Goal: Task Accomplishment & Management: Use online tool/utility

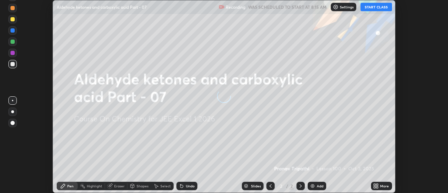
scroll to position [193, 447]
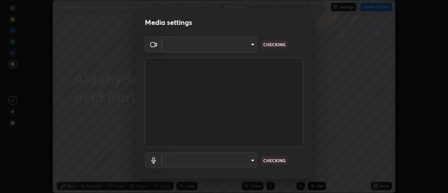
type input "0be616c92c2879d8fe19306c4b8383fc9b13f77197a30f876870ce6c7906effd"
click at [224, 44] on body "Erase all Aldehyde ketones and carboxylic acid Part - 07 Recording WAS SCHEDULE…" at bounding box center [224, 96] width 448 height 193
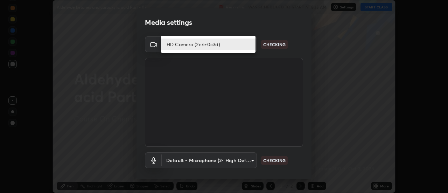
click at [201, 46] on li "HD Camera (2e7e:0c3d)" at bounding box center [208, 44] width 94 height 12
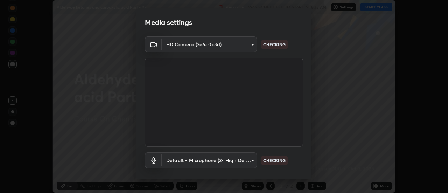
scroll to position [37, 0]
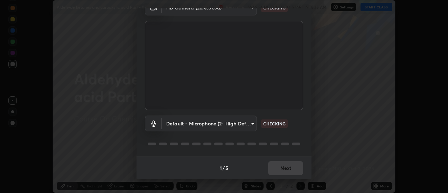
click at [194, 125] on body "Erase all Aldehyde ketones and carboxylic acid Part - 07 Recording WAS SCHEDULE…" at bounding box center [224, 96] width 448 height 193
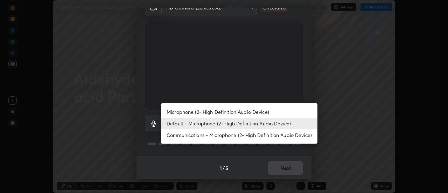
click at [193, 112] on li "Microphone (2- High Definition Audio Device)" at bounding box center [239, 112] width 156 height 12
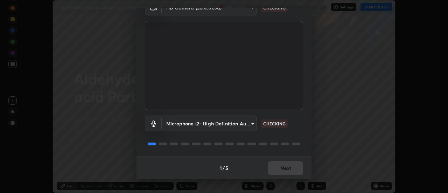
click at [190, 123] on body "Erase all Aldehyde ketones and carboxylic acid Part - 07 Recording WAS SCHEDULE…" at bounding box center [224, 96] width 448 height 193
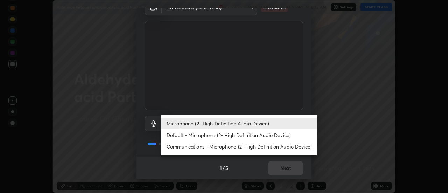
click at [187, 134] on li "Default - Microphone (2- High Definition Audio Device)" at bounding box center [239, 135] width 156 height 12
type input "default"
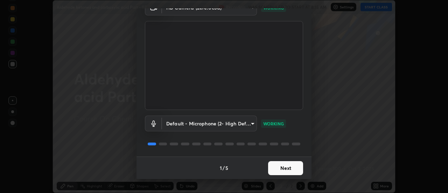
click at [285, 166] on button "Next" at bounding box center [285, 168] width 35 height 14
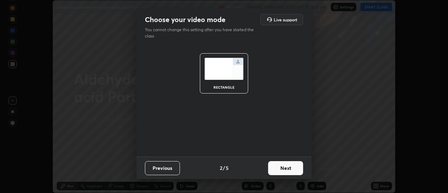
scroll to position [0, 0]
click at [290, 167] on button "Next" at bounding box center [285, 168] width 35 height 14
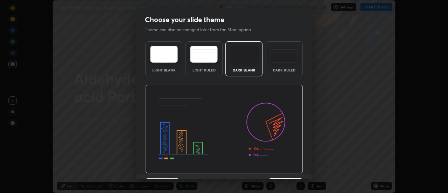
scroll to position [17, 0]
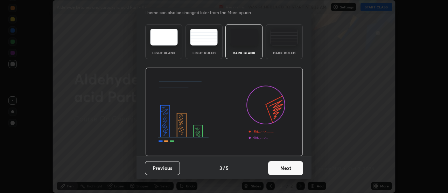
click at [287, 170] on button "Next" at bounding box center [285, 168] width 35 height 14
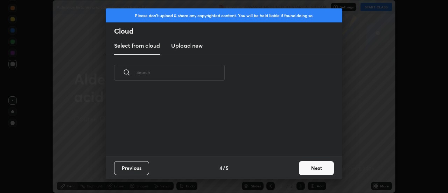
click at [310, 166] on button "Next" at bounding box center [316, 168] width 35 height 14
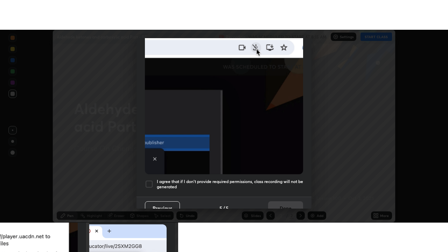
scroll to position [179, 0]
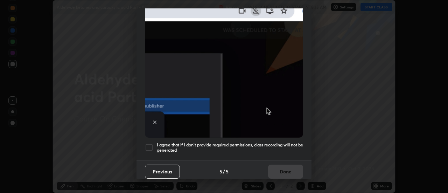
click at [154, 143] on div "I agree that if I don't provide required permissions, class recording will not …" at bounding box center [224, 147] width 158 height 8
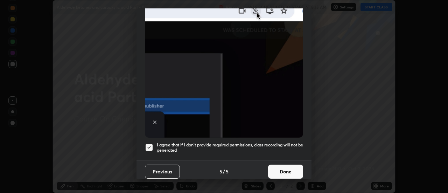
click at [283, 168] on button "Done" at bounding box center [285, 171] width 35 height 14
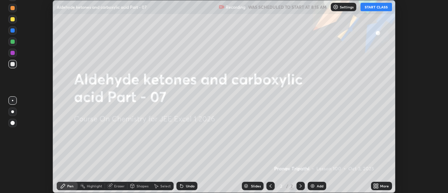
click at [374, 184] on icon at bounding box center [374, 185] width 2 height 2
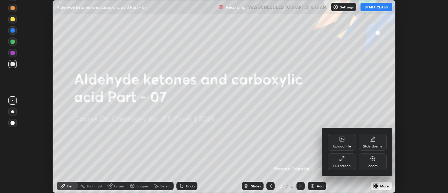
click at [346, 159] on div "Full screen" at bounding box center [342, 161] width 28 height 17
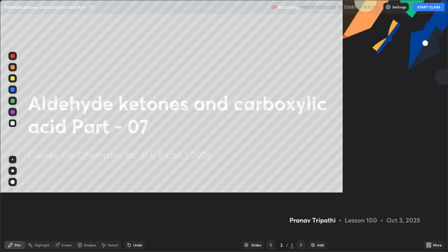
scroll to position [252, 448]
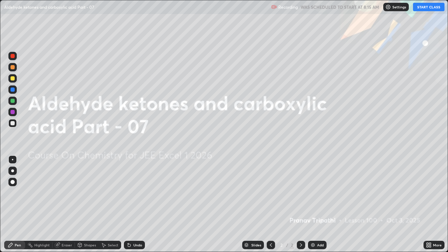
click at [421, 9] on button "START CLASS" at bounding box center [428, 7] width 31 height 8
click at [313, 192] on img at bounding box center [313, 245] width 6 height 6
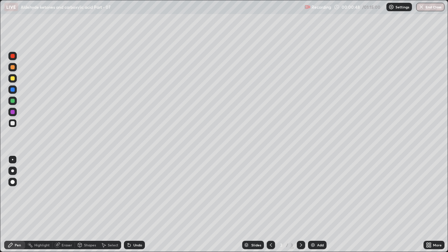
click at [14, 79] on div at bounding box center [12, 78] width 4 height 4
click at [13, 101] on div at bounding box center [12, 101] width 4 height 4
click at [14, 113] on div at bounding box center [12, 112] width 4 height 4
click at [14, 123] on div at bounding box center [12, 123] width 4 height 4
click at [14, 100] on div at bounding box center [12, 101] width 4 height 4
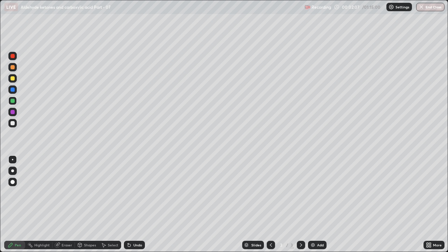
click at [13, 123] on div at bounding box center [12, 123] width 4 height 4
click at [65, 192] on div "Eraser" at bounding box center [67, 244] width 10 height 3
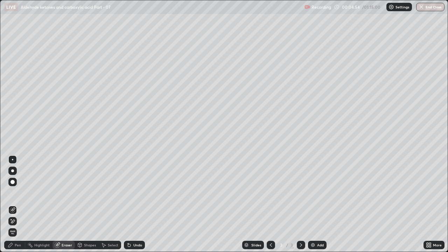
click at [16, 192] on div "Pen" at bounding box center [18, 244] width 6 height 3
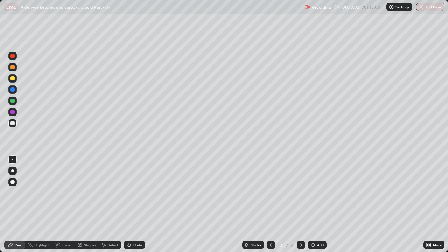
click at [317, 192] on div "Add" at bounding box center [320, 244] width 7 height 3
click at [14, 112] on div at bounding box center [12, 112] width 4 height 4
click at [16, 78] on div at bounding box center [12, 78] width 8 height 8
click at [12, 124] on div at bounding box center [12, 123] width 4 height 4
click at [14, 78] on div at bounding box center [12, 78] width 4 height 4
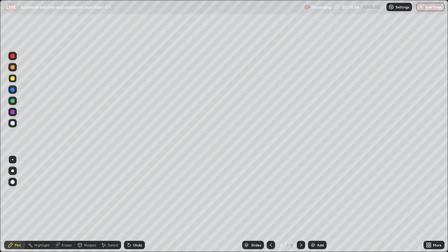
click at [14, 58] on div at bounding box center [12, 56] width 4 height 4
click at [13, 124] on div at bounding box center [12, 123] width 4 height 4
click at [13, 101] on div at bounding box center [12, 101] width 4 height 4
click at [14, 123] on div at bounding box center [12, 123] width 4 height 4
click at [14, 66] on div at bounding box center [12, 67] width 4 height 4
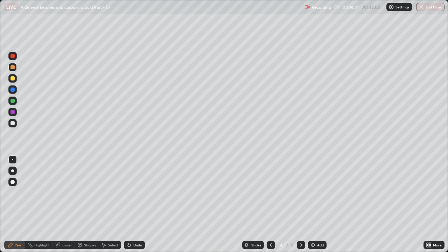
click at [13, 123] on div at bounding box center [12, 123] width 4 height 4
click at [15, 78] on div at bounding box center [12, 78] width 8 height 8
click at [321, 192] on div "Add" at bounding box center [317, 245] width 19 height 8
click at [13, 121] on div at bounding box center [12, 123] width 4 height 4
click at [273, 192] on div at bounding box center [270, 245] width 8 height 8
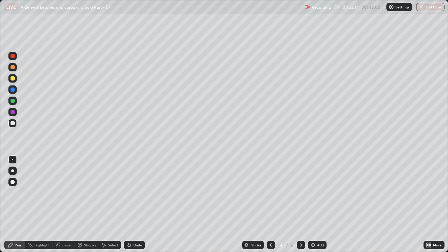
click at [300, 192] on icon at bounding box center [301, 245] width 6 height 6
click at [65, 192] on div "Eraser" at bounding box center [67, 244] width 10 height 3
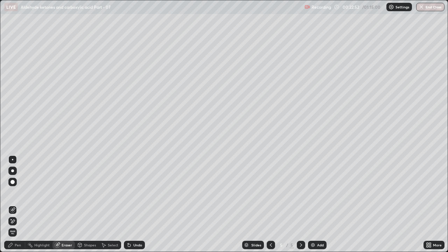
click at [19, 192] on div "Pen" at bounding box center [18, 244] width 6 height 3
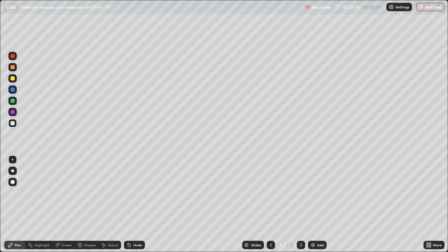
click at [14, 102] on div at bounding box center [12, 101] width 4 height 4
click at [11, 79] on div at bounding box center [12, 78] width 4 height 4
click at [12, 123] on div at bounding box center [12, 123] width 4 height 4
click at [67, 192] on div "Eraser" at bounding box center [67, 244] width 10 height 3
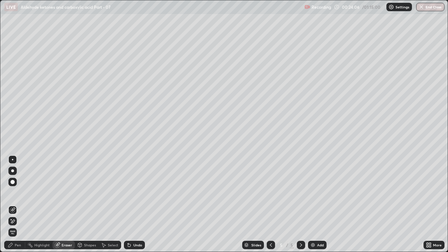
click at [18, 192] on div "Pen" at bounding box center [18, 244] width 6 height 3
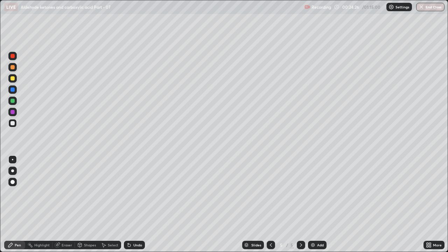
click at [64, 192] on div "Eraser" at bounding box center [67, 244] width 10 height 3
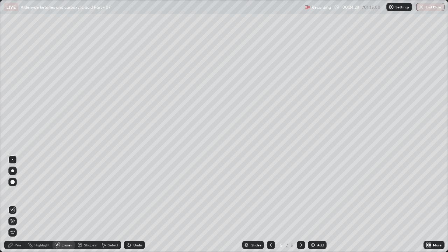
click at [16, 192] on div "Pen" at bounding box center [18, 244] width 6 height 3
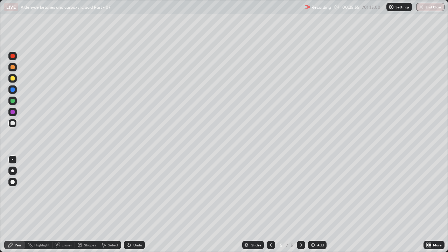
click at [318, 192] on div "Add" at bounding box center [317, 245] width 19 height 8
click at [12, 102] on div at bounding box center [12, 101] width 4 height 4
click at [65, 192] on div "Eraser" at bounding box center [67, 244] width 10 height 3
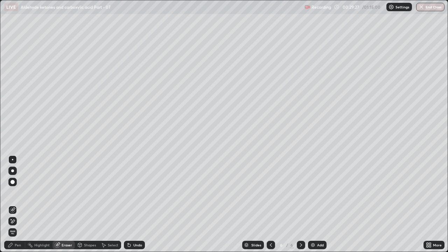
click at [19, 192] on div "Pen" at bounding box center [18, 244] width 6 height 3
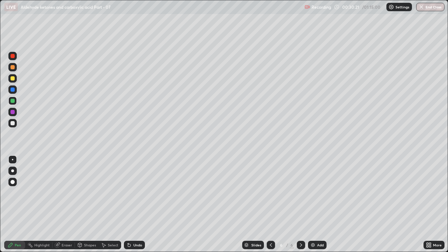
click at [317, 192] on div "Add" at bounding box center [320, 244] width 7 height 3
click at [12, 122] on div at bounding box center [12, 123] width 4 height 4
click at [68, 192] on div "Eraser" at bounding box center [67, 244] width 10 height 3
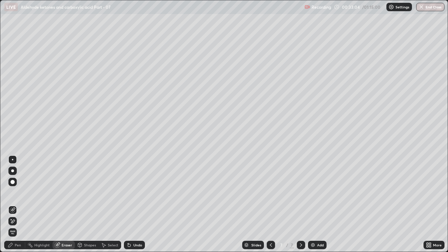
click at [18, 192] on div "Pen" at bounding box center [18, 244] width 6 height 3
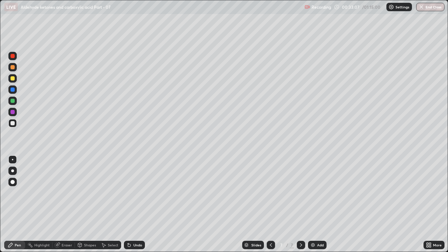
click at [64, 192] on div "Eraser" at bounding box center [67, 244] width 10 height 3
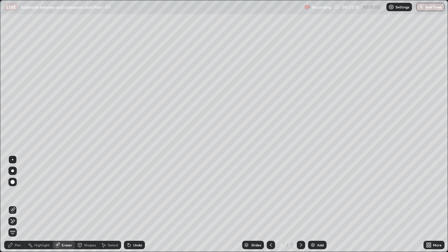
click at [16, 192] on div "Pen" at bounding box center [18, 244] width 6 height 3
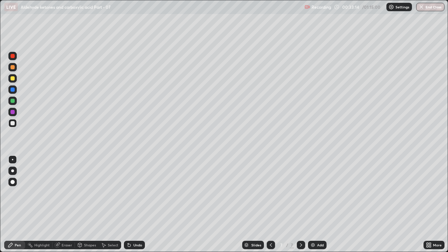
click at [15, 80] on div at bounding box center [12, 78] width 8 height 8
click at [65, 192] on div "Eraser" at bounding box center [67, 244] width 10 height 3
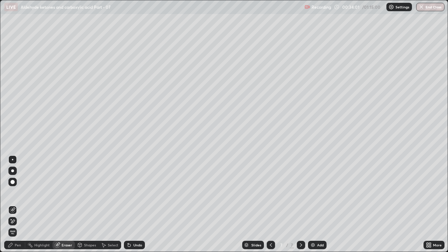
click at [17, 192] on div "Pen" at bounding box center [18, 244] width 6 height 3
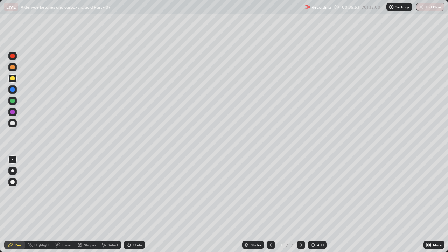
click at [66, 192] on div "Eraser" at bounding box center [67, 244] width 10 height 3
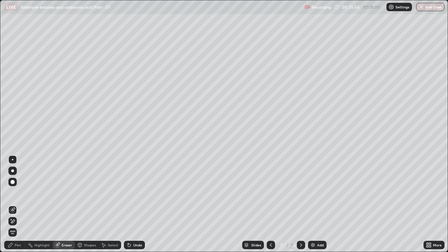
click at [18, 192] on div "Pen" at bounding box center [18, 244] width 6 height 3
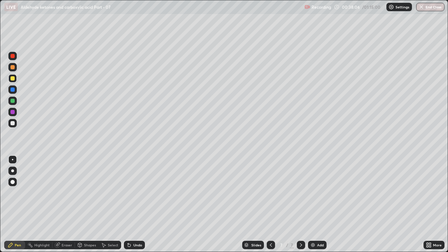
click at [16, 111] on div at bounding box center [12, 112] width 8 height 8
click at [16, 122] on div at bounding box center [12, 123] width 8 height 8
click at [316, 192] on div "Add" at bounding box center [317, 245] width 19 height 8
click at [65, 192] on div "Eraser" at bounding box center [67, 244] width 10 height 3
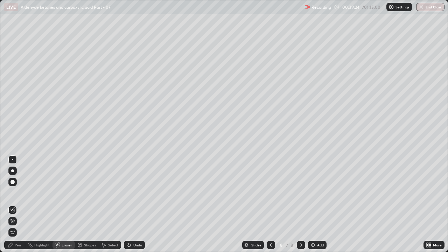
click at [21, 192] on div "Pen" at bounding box center [14, 245] width 21 height 8
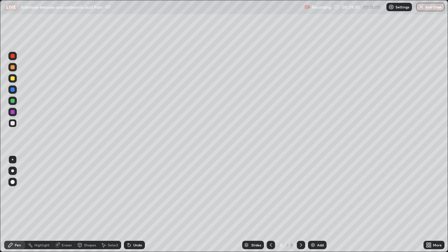
click at [70, 192] on div "Eraser" at bounding box center [67, 244] width 10 height 3
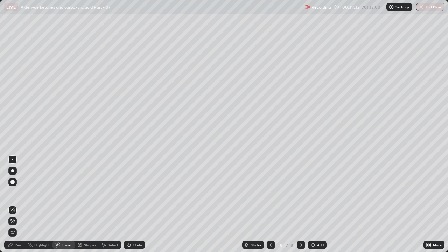
click at [20, 192] on div "Pen" at bounding box center [18, 244] width 6 height 3
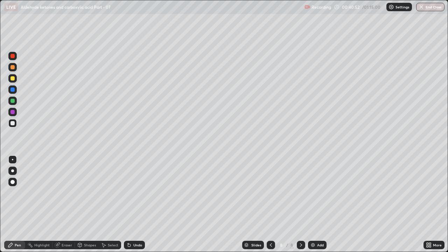
click at [13, 78] on div at bounding box center [12, 78] width 4 height 4
click at [15, 100] on div at bounding box center [12, 101] width 8 height 8
click at [13, 124] on div at bounding box center [12, 123] width 4 height 4
click at [14, 111] on div at bounding box center [12, 112] width 4 height 4
click at [319, 192] on div "Add" at bounding box center [320, 244] width 7 height 3
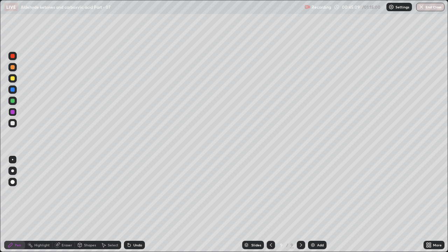
click at [61, 192] on div "Eraser" at bounding box center [63, 245] width 22 height 8
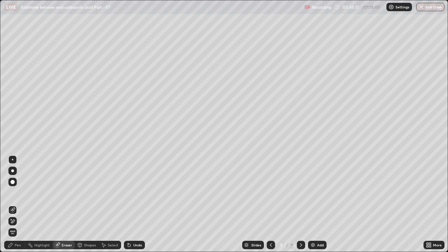
click at [18, 192] on div "Pen" at bounding box center [18, 244] width 6 height 3
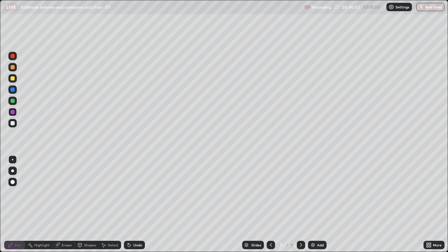
click at [14, 78] on div at bounding box center [12, 78] width 4 height 4
click at [64, 192] on div "Eraser" at bounding box center [63, 245] width 22 height 8
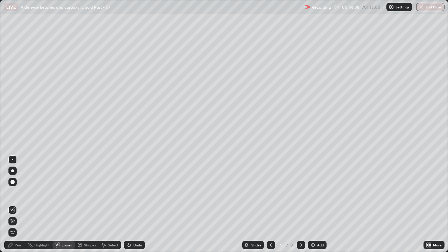
click at [20, 192] on div "Pen" at bounding box center [18, 244] width 6 height 3
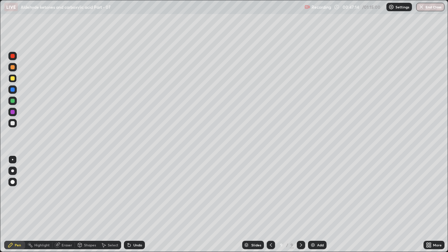
click at [15, 99] on div at bounding box center [12, 101] width 8 height 8
click at [68, 192] on div "Eraser" at bounding box center [67, 244] width 10 height 3
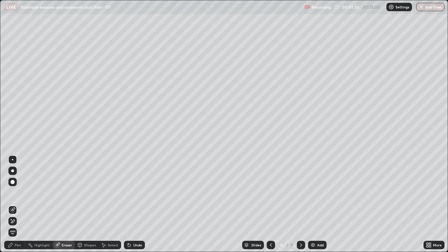
click at [18, 192] on div "Pen" at bounding box center [18, 244] width 6 height 3
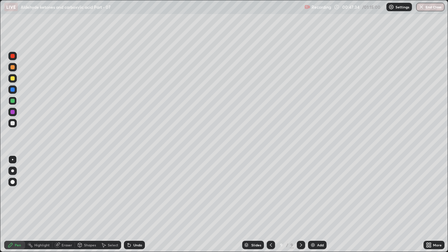
click at [62, 192] on div "Eraser" at bounding box center [67, 244] width 10 height 3
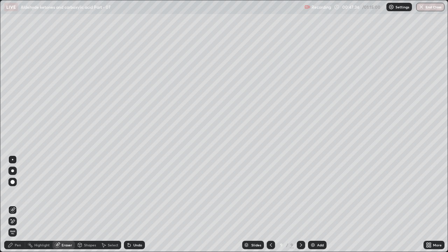
click at [17, 192] on div "Pen" at bounding box center [18, 244] width 6 height 3
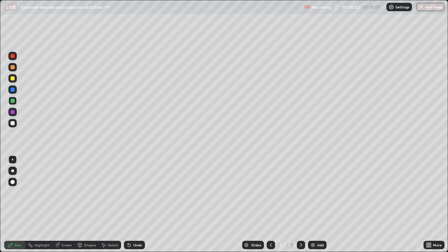
click at [14, 88] on div at bounding box center [12, 89] width 4 height 4
click at [13, 122] on div at bounding box center [12, 123] width 4 height 4
click at [16, 112] on div at bounding box center [12, 112] width 8 height 8
click at [13, 67] on div at bounding box center [12, 67] width 4 height 4
click at [16, 124] on div at bounding box center [12, 123] width 8 height 8
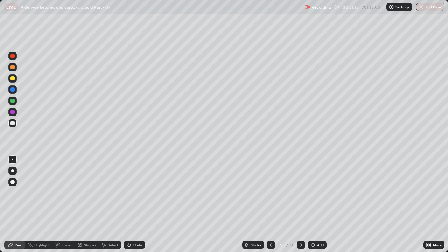
click at [14, 68] on div at bounding box center [12, 67] width 4 height 4
click at [317, 192] on div "Add" at bounding box center [320, 244] width 7 height 3
click at [72, 192] on div "Eraser" at bounding box center [63, 245] width 22 height 8
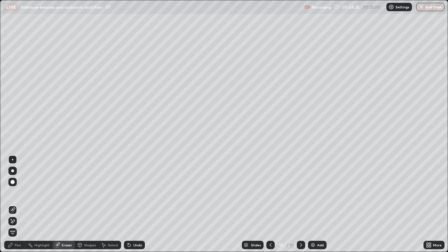
click at [19, 192] on div "Pen" at bounding box center [18, 244] width 6 height 3
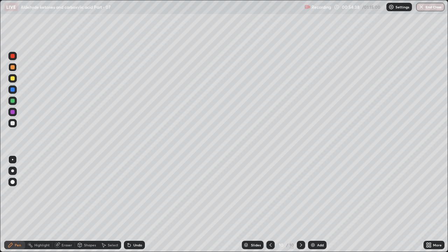
click at [63, 192] on div "Eraser" at bounding box center [67, 244] width 10 height 3
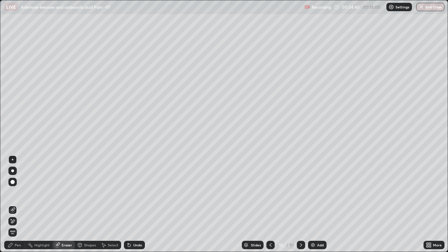
click at [18, 192] on div "Pen" at bounding box center [18, 244] width 6 height 3
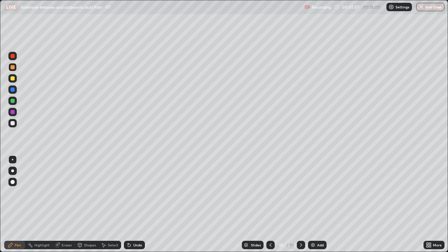
click at [13, 123] on div at bounding box center [12, 123] width 4 height 4
click at [14, 101] on div at bounding box center [12, 101] width 4 height 4
click at [64, 192] on div "Eraser" at bounding box center [67, 244] width 10 height 3
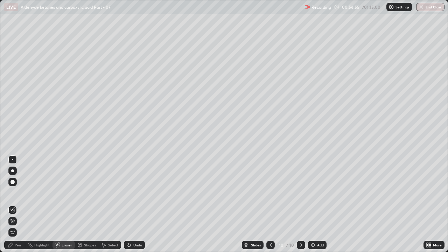
click at [20, 192] on div "Pen" at bounding box center [18, 244] width 6 height 3
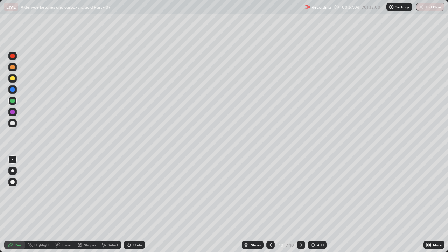
click at [64, 192] on div "Eraser" at bounding box center [67, 244] width 10 height 3
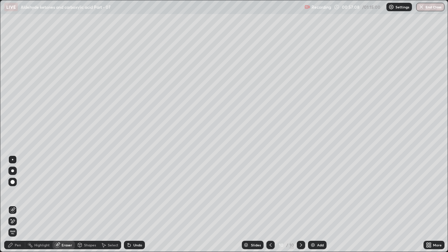
click at [18, 192] on div "Pen" at bounding box center [18, 244] width 6 height 3
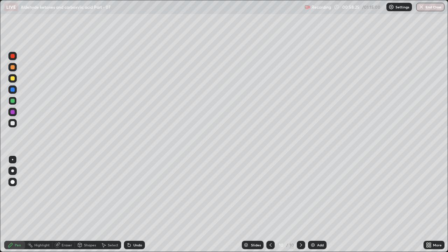
click at [11, 78] on div at bounding box center [12, 78] width 4 height 4
click at [13, 67] on div at bounding box center [12, 67] width 4 height 4
click at [70, 192] on div "Eraser" at bounding box center [63, 245] width 22 height 8
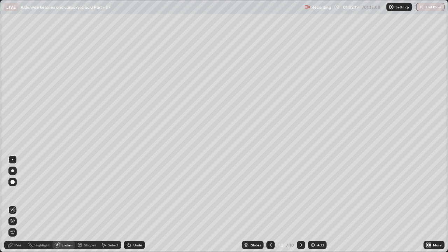
click at [15, 192] on div "Pen" at bounding box center [14, 245] width 21 height 8
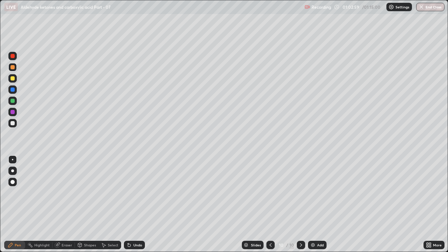
click at [314, 192] on img at bounding box center [313, 245] width 6 height 6
click at [14, 100] on div at bounding box center [12, 101] width 4 height 4
click at [16, 56] on div at bounding box center [12, 56] width 8 height 8
click at [16, 122] on div at bounding box center [12, 123] width 8 height 8
click at [16, 56] on div at bounding box center [12, 56] width 8 height 8
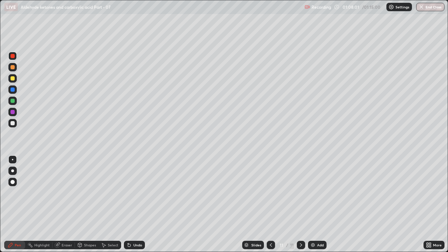
click at [14, 111] on div at bounding box center [12, 112] width 4 height 4
click at [64, 192] on div "Eraser" at bounding box center [67, 244] width 10 height 3
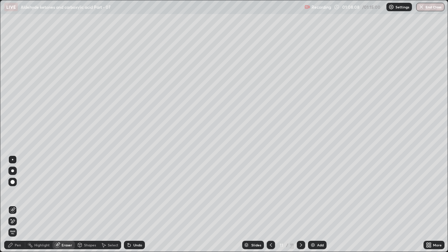
click at [18, 192] on div "Pen" at bounding box center [18, 244] width 6 height 3
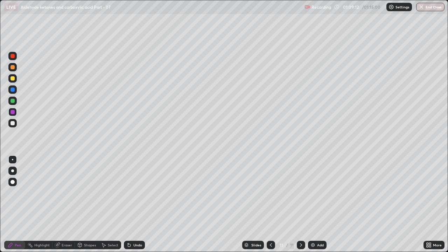
click at [13, 124] on div at bounding box center [12, 123] width 4 height 4
click at [320, 192] on div "Add" at bounding box center [317, 245] width 19 height 8
click at [66, 192] on div "Eraser" at bounding box center [67, 244] width 10 height 3
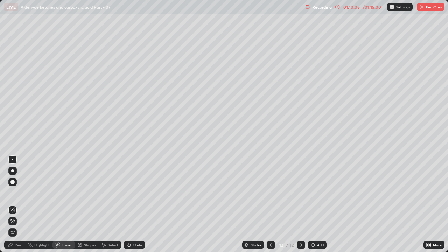
click at [19, 192] on div "Pen" at bounding box center [18, 244] width 6 height 3
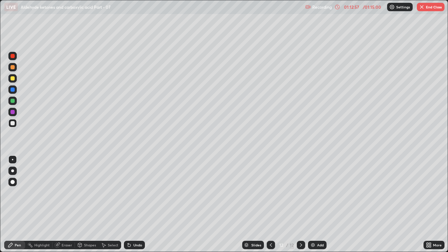
click at [66, 192] on div "Eraser" at bounding box center [67, 244] width 10 height 3
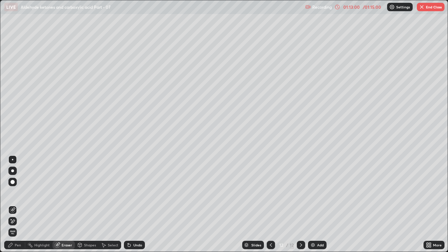
click at [16, 192] on div "Pen" at bounding box center [18, 244] width 6 height 3
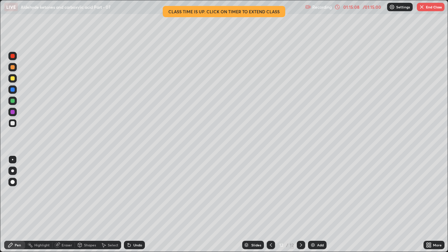
click at [13, 79] on div at bounding box center [12, 78] width 4 height 4
click at [13, 101] on div at bounding box center [12, 101] width 4 height 4
click at [431, 8] on button "End Class" at bounding box center [430, 7] width 28 height 8
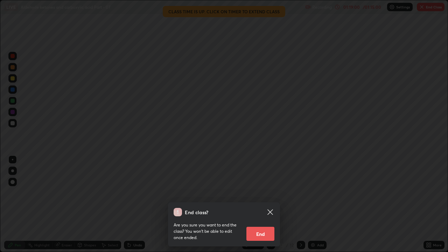
click at [271, 192] on button "End" at bounding box center [260, 234] width 28 height 14
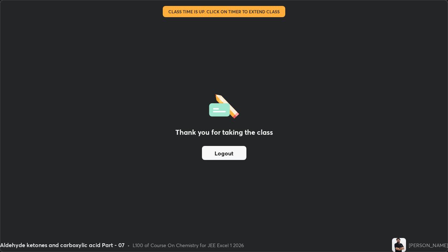
click at [227, 154] on button "Logout" at bounding box center [224, 153] width 44 height 14
